Goal: Complete application form

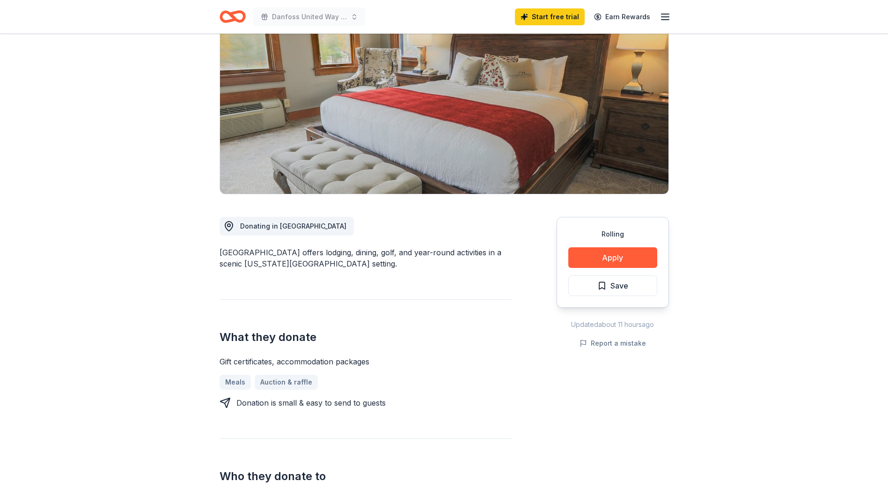
scroll to position [94, 0]
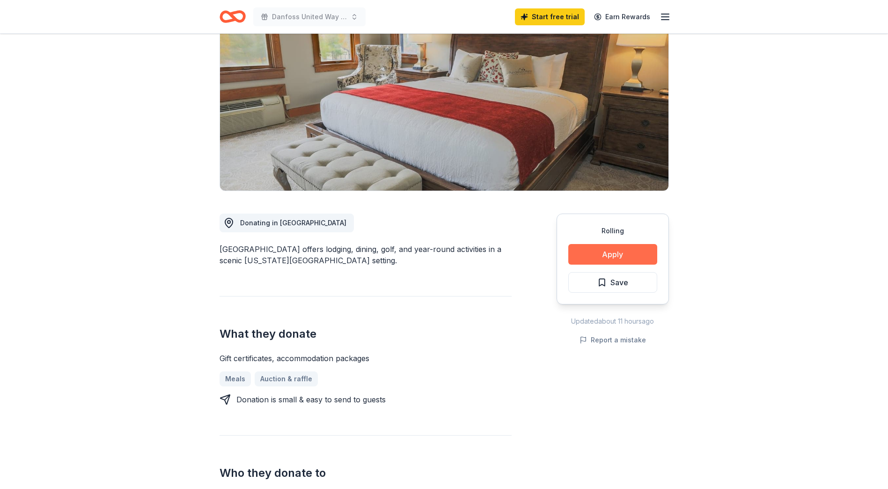
click at [622, 251] on button "Apply" at bounding box center [612, 254] width 89 height 21
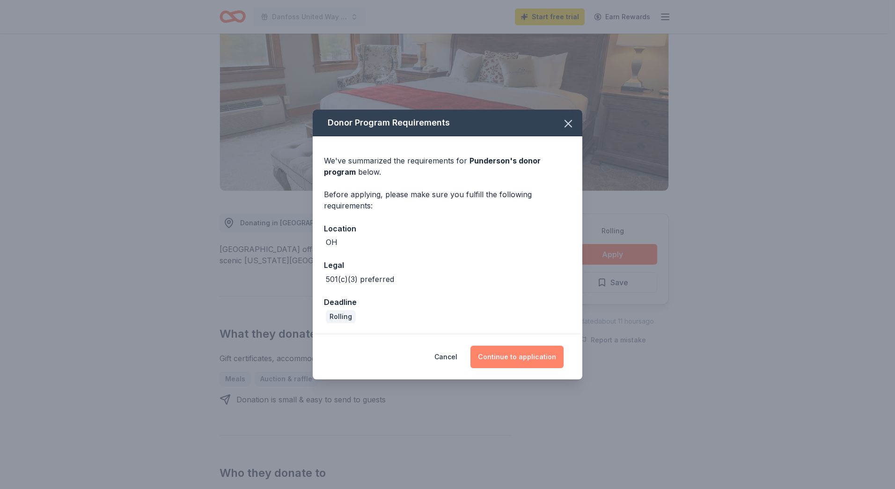
click at [533, 358] on button "Continue to application" at bounding box center [517, 357] width 93 height 22
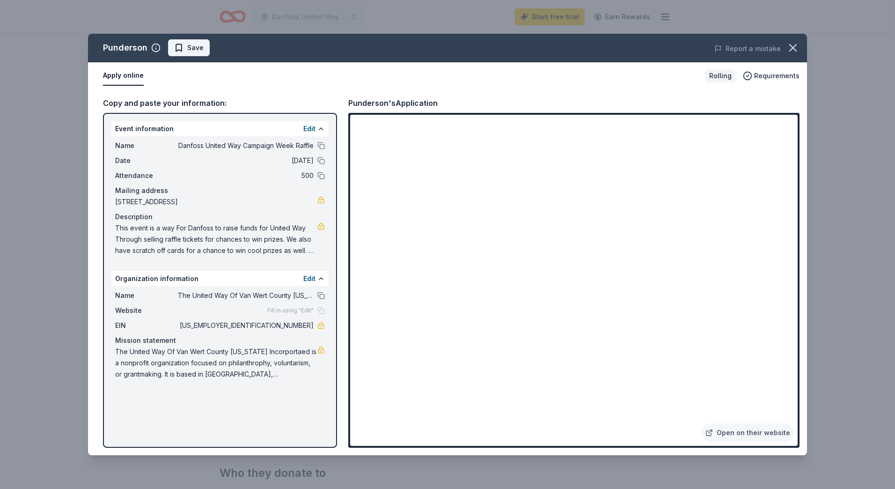
click at [193, 52] on span "Save" at bounding box center [195, 47] width 16 height 11
click at [800, 48] on button "button" at bounding box center [793, 47] width 21 height 21
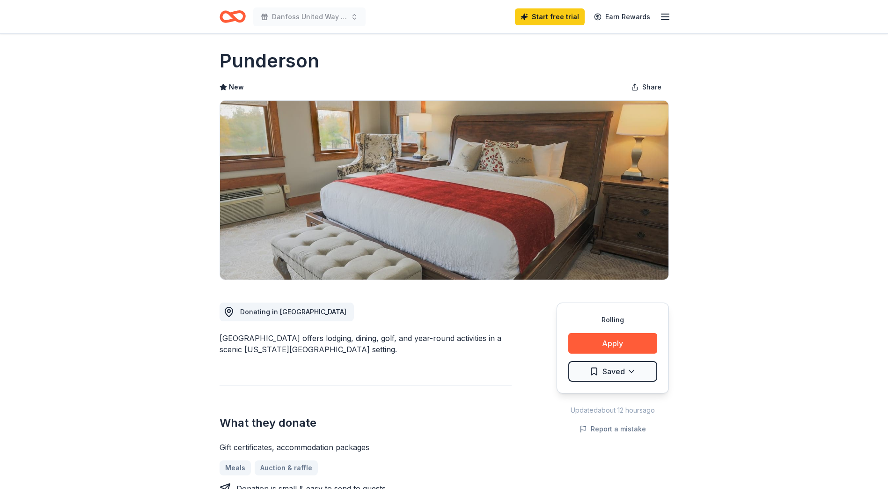
scroll to position [0, 0]
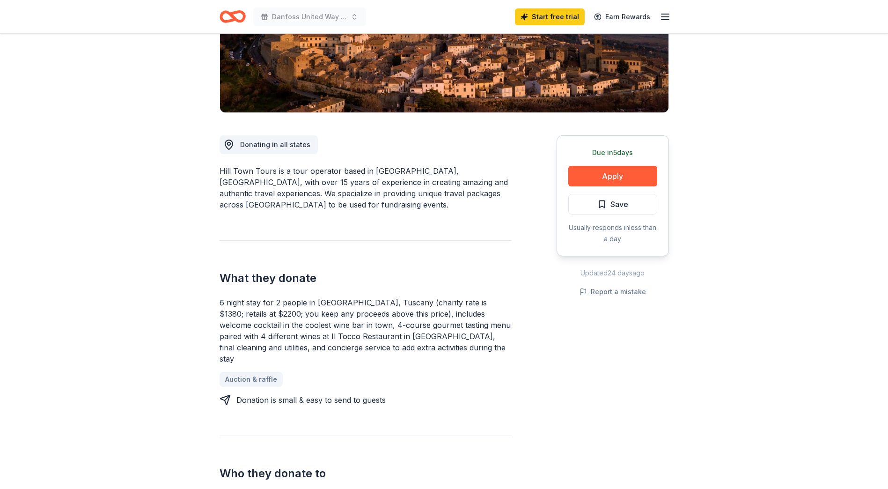
scroll to position [187, 0]
